Goal: Find specific page/section: Find specific page/section

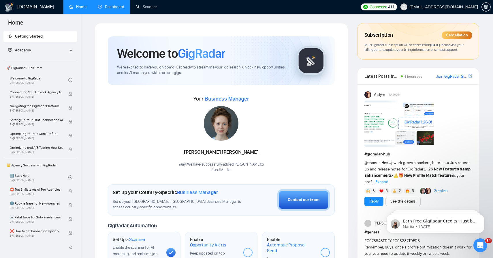
click at [114, 7] on link "Dashboard" at bounding box center [111, 6] width 26 height 5
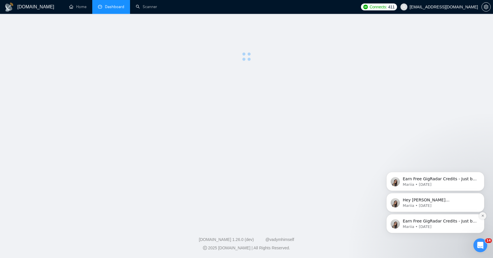
click at [482, 217] on icon "Dismiss notification" at bounding box center [482, 215] width 3 height 3
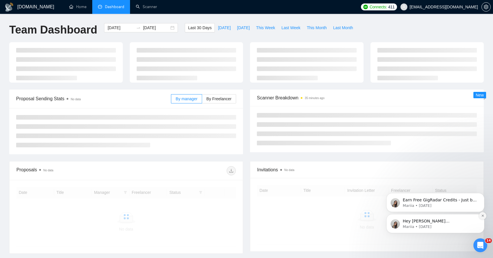
click at [483, 215] on icon "Dismiss notification" at bounding box center [482, 215] width 3 height 3
click at [483, 214] on icon "Dismiss notification" at bounding box center [483, 215] width 2 height 2
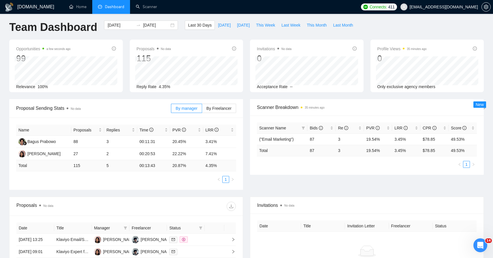
scroll to position [1, 0]
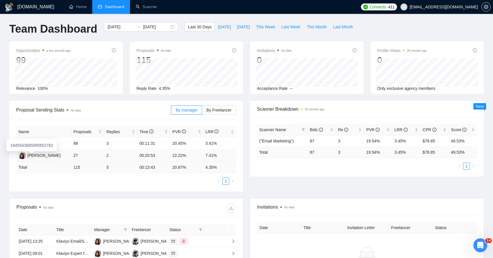
click at [57, 151] on div "1945543685995852782" at bounding box center [31, 145] width 51 height 12
click at [108, 151] on td "2" at bounding box center [120, 155] width 33 height 12
drag, startPoint x: 205, startPoint y: 155, endPoint x: 217, endPoint y: 155, distance: 12.1
click at [217, 155] on td "7.41%" at bounding box center [219, 155] width 33 height 12
click at [214, 153] on td "7.41%" at bounding box center [219, 155] width 33 height 12
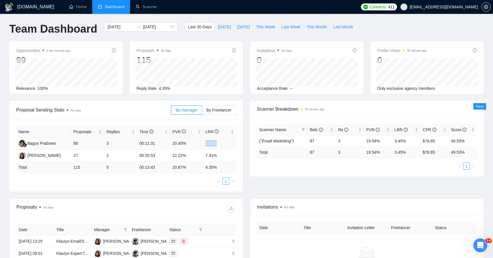
drag, startPoint x: 206, startPoint y: 143, endPoint x: 218, endPoint y: 144, distance: 11.8
click at [218, 144] on td "3.41%" at bounding box center [219, 143] width 33 height 12
click at [212, 144] on td "3.41%" at bounding box center [219, 143] width 33 height 12
drag, startPoint x: 204, startPoint y: 156, endPoint x: 217, endPoint y: 156, distance: 12.7
click at [217, 156] on td "7.41%" at bounding box center [219, 155] width 33 height 12
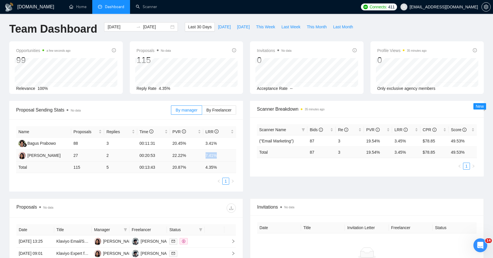
click at [210, 157] on td "7.41%" at bounding box center [219, 155] width 33 height 12
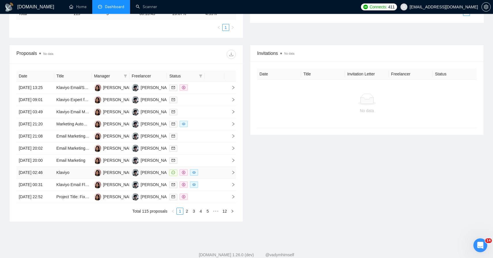
scroll to position [224, 0]
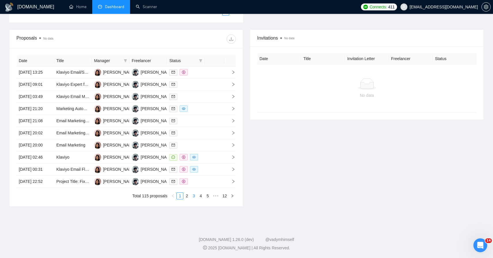
click at [194, 196] on link "3" at bounding box center [194, 195] width 6 height 6
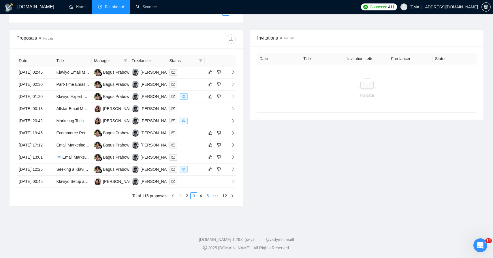
click at [206, 194] on link "5" at bounding box center [207, 195] width 6 height 6
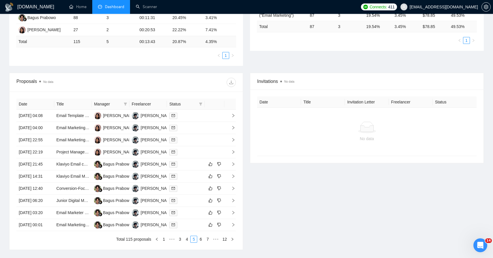
scroll to position [144, 0]
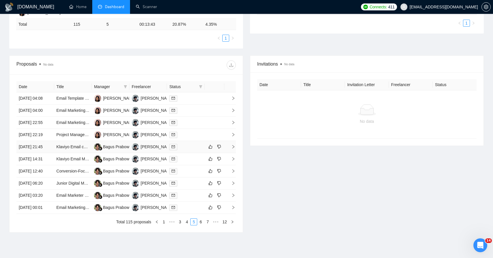
click at [187, 150] on div at bounding box center [185, 146] width 33 height 7
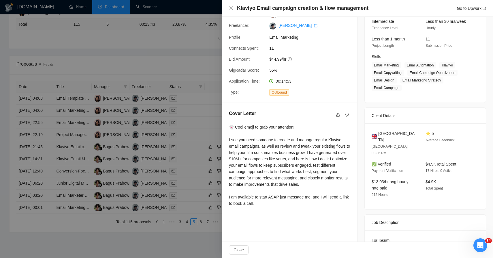
scroll to position [76, 0]
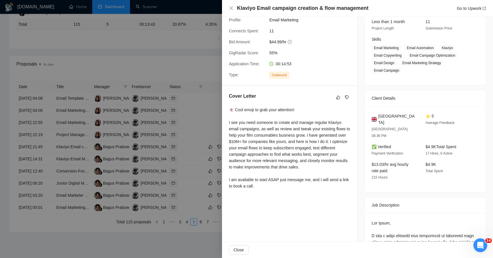
click at [198, 137] on div at bounding box center [246, 129] width 493 height 258
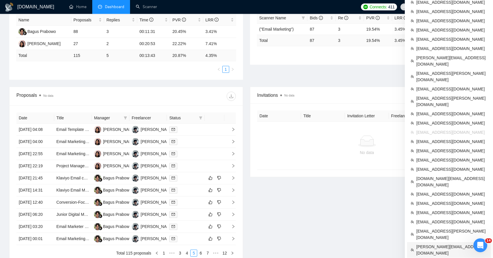
scroll to position [105, 0]
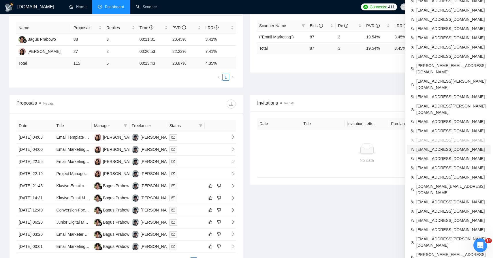
click at [442, 146] on span "[EMAIL_ADDRESS][DOMAIN_NAME]" at bounding box center [451, 149] width 71 height 6
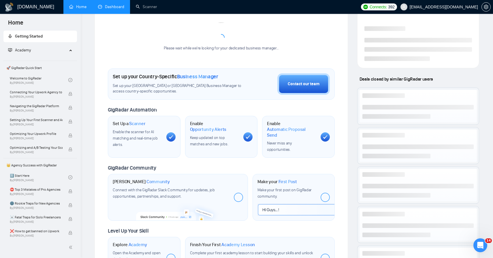
scroll to position [0, 0]
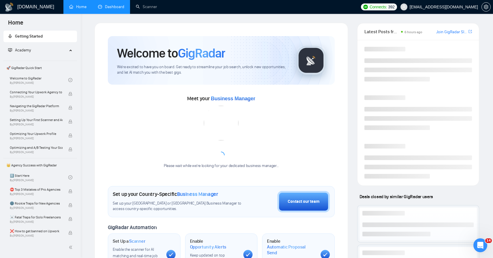
click at [118, 7] on link "Dashboard" at bounding box center [111, 6] width 26 height 5
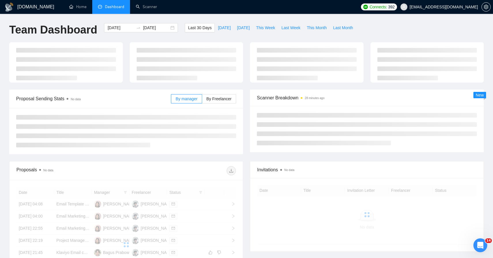
click at [229, 83] on div at bounding box center [247, 65] width 482 height 47
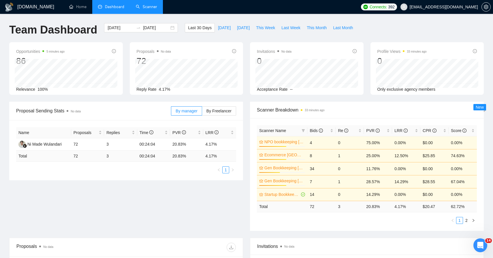
click at [153, 9] on link "Scanner" at bounding box center [146, 6] width 21 height 5
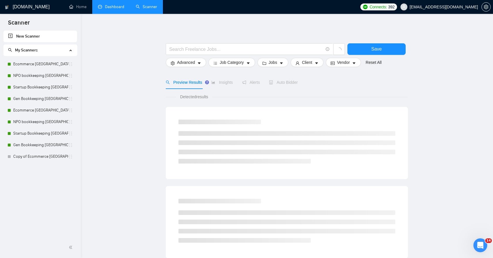
click at [112, 6] on link "Dashboard" at bounding box center [111, 6] width 26 height 5
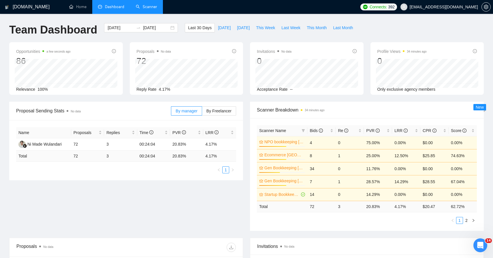
click at [146, 4] on link "Scanner" at bounding box center [146, 6] width 21 height 5
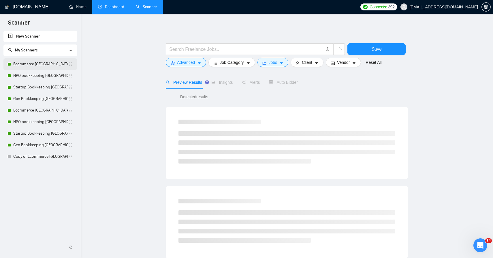
click at [42, 68] on link "Ecommerce [GEOGRAPHIC_DATA]" at bounding box center [40, 64] width 55 height 12
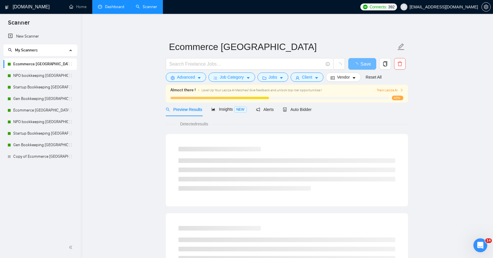
click at [29, 87] on link "Startup Bookkeeping [GEOGRAPHIC_DATA]" at bounding box center [40, 87] width 55 height 12
